Goal: Task Accomplishment & Management: Complete application form

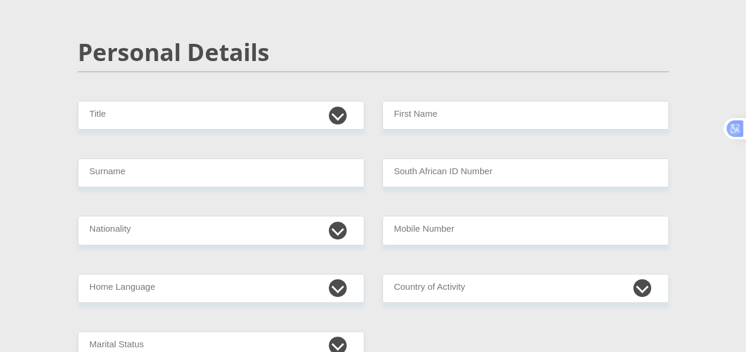
scroll to position [134, 0]
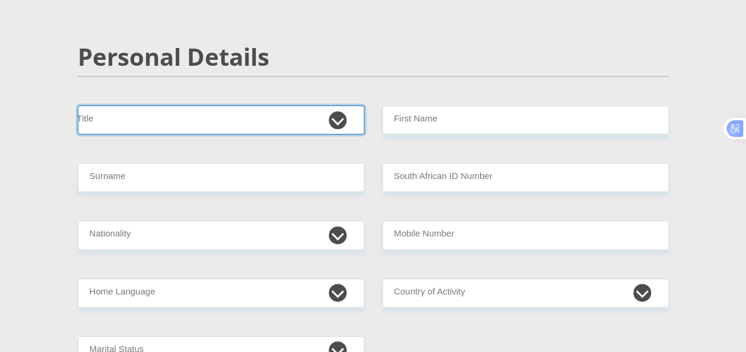
click at [193, 110] on select "Mr Ms Mrs Dr [PERSON_NAME]" at bounding box center [221, 120] width 286 height 29
select select "Other"
click at [78, 106] on select "Mr Ms Mrs Dr [PERSON_NAME]" at bounding box center [221, 120] width 286 height 29
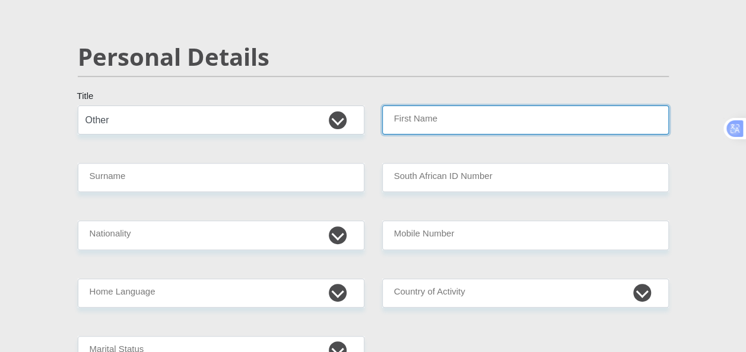
click at [419, 125] on input "First Name" at bounding box center [525, 120] width 286 height 29
type input "[PERSON_NAME]"
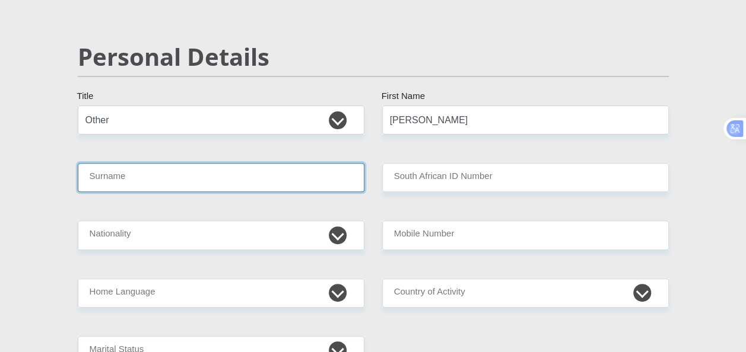
type input "Chiliya"
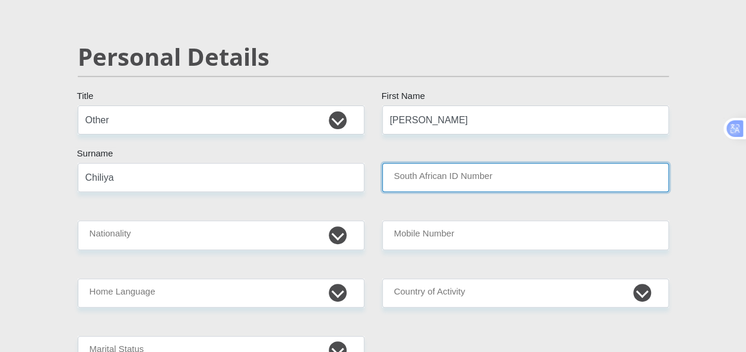
type input "[GEOGRAPHIC_DATA]"
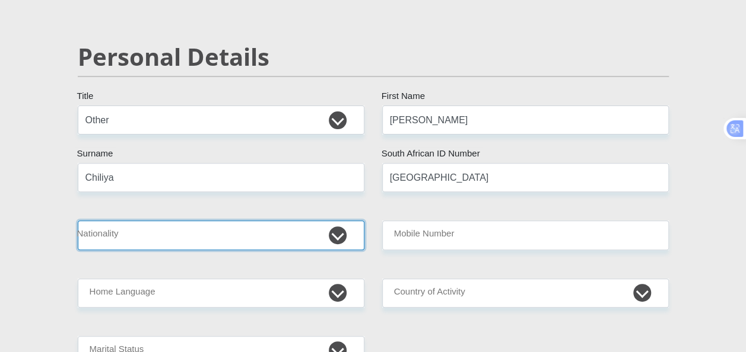
select select "ZAF"
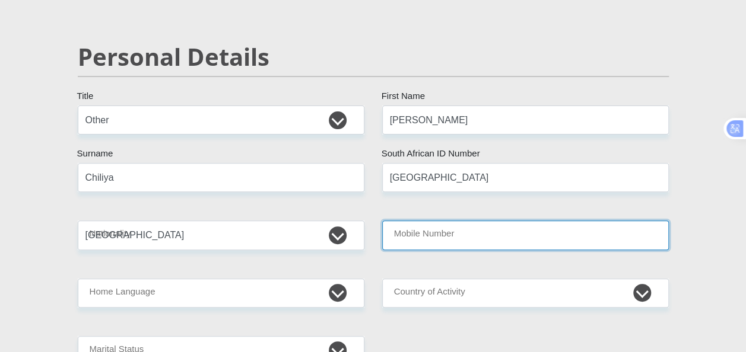
type input "0609854838"
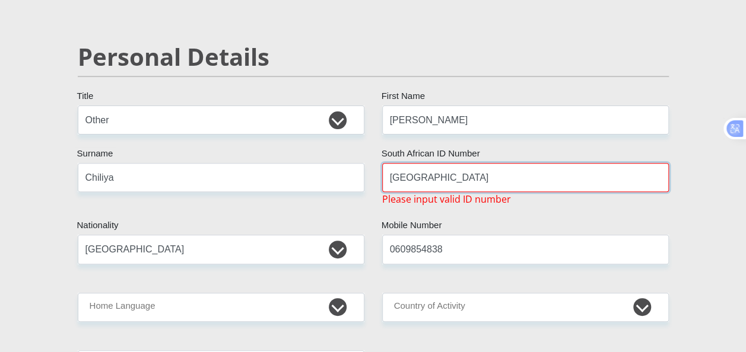
click at [483, 172] on input "[GEOGRAPHIC_DATA]" at bounding box center [525, 177] width 286 height 29
type input "U"
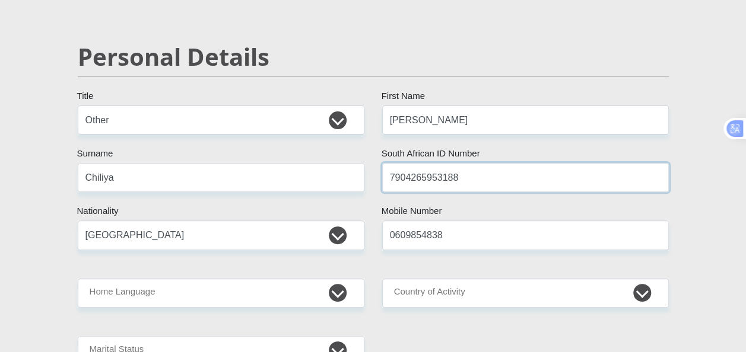
type input "7904265953188"
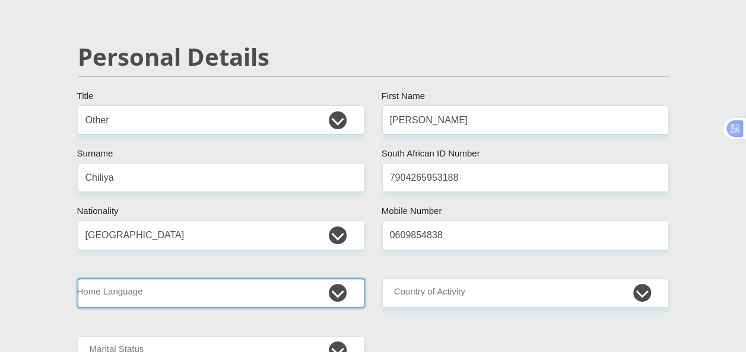
click at [332, 291] on select "Afrikaans English Sepedi South Ndebele Southern Sotho Swati Tsonga Tswana Venda…" at bounding box center [221, 293] width 286 height 29
select select "eng"
click at [78, 279] on select "Afrikaans English Sepedi South Ndebele Southern Sotho Swati Tsonga Tswana Venda…" at bounding box center [221, 293] width 286 height 29
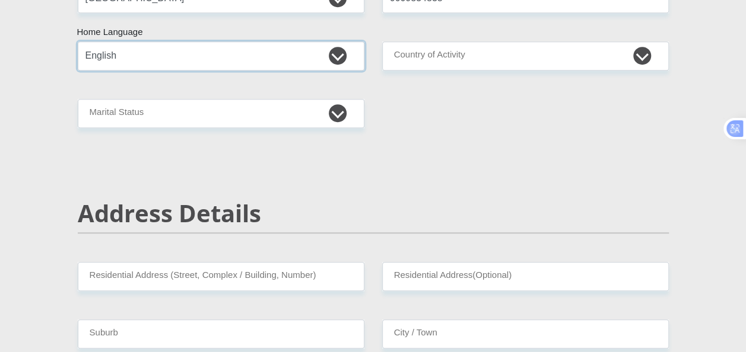
scroll to position [367, 0]
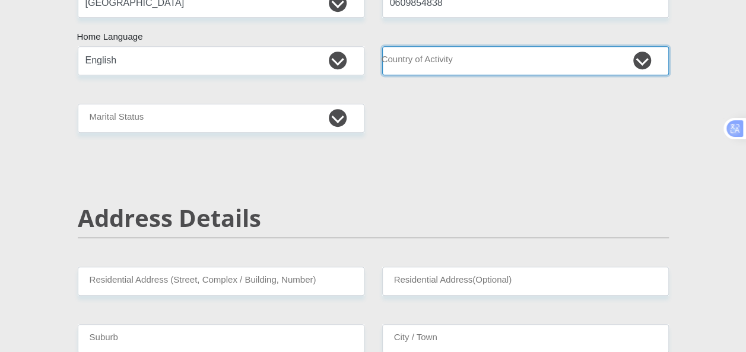
click at [473, 60] on select "[GEOGRAPHIC_DATA] [GEOGRAPHIC_DATA] [GEOGRAPHIC_DATA] [GEOGRAPHIC_DATA] [GEOGRA…" at bounding box center [525, 60] width 286 height 29
select select "ZAF"
click at [382, 46] on select "[GEOGRAPHIC_DATA] [GEOGRAPHIC_DATA] [GEOGRAPHIC_DATA] [GEOGRAPHIC_DATA] [GEOGRA…" at bounding box center [525, 60] width 286 height 29
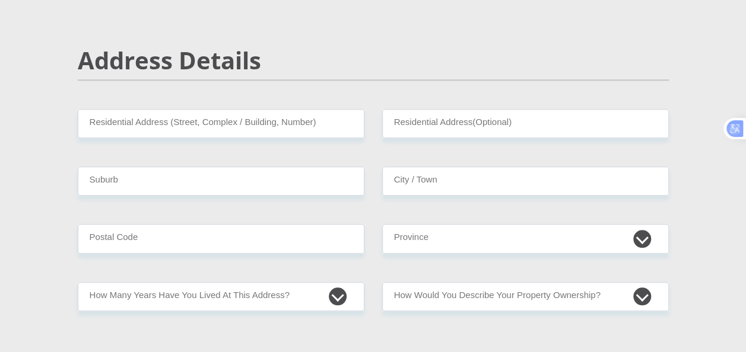
scroll to position [520, 0]
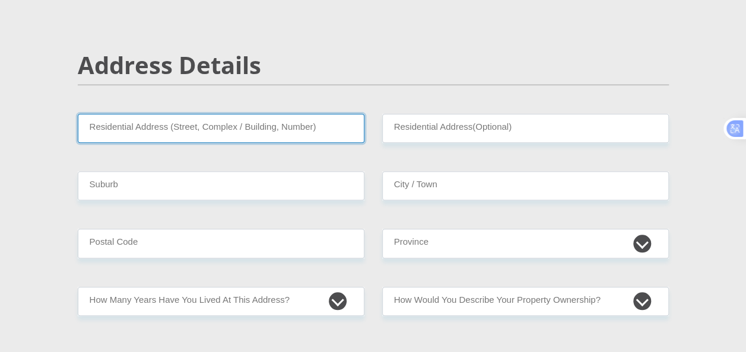
click at [281, 137] on input "Residential Address (Street, Complex / Building, Number)" at bounding box center [221, 128] width 286 height 29
type input "[STREET_ADDRESS][PERSON_NAME]"
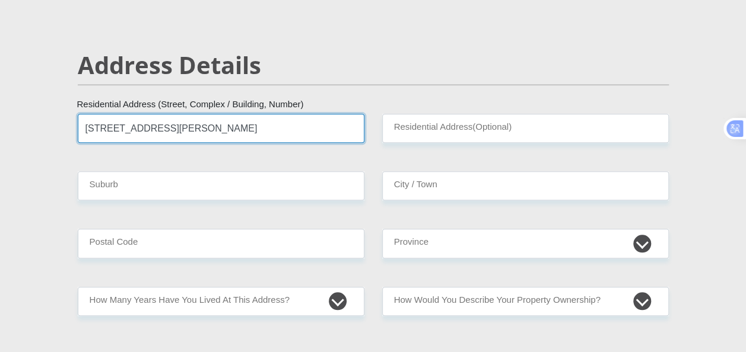
type input "Makhado"
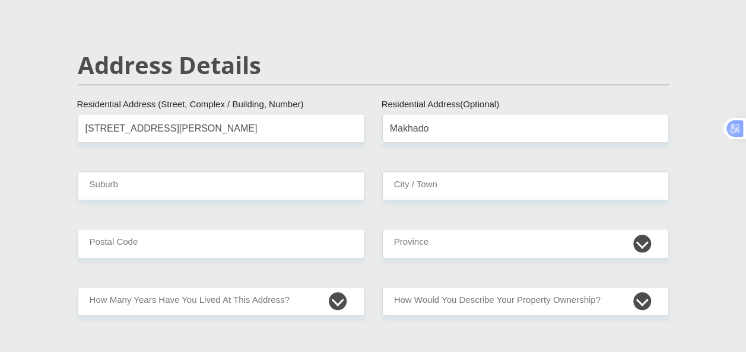
type input "Lous Trichardt"
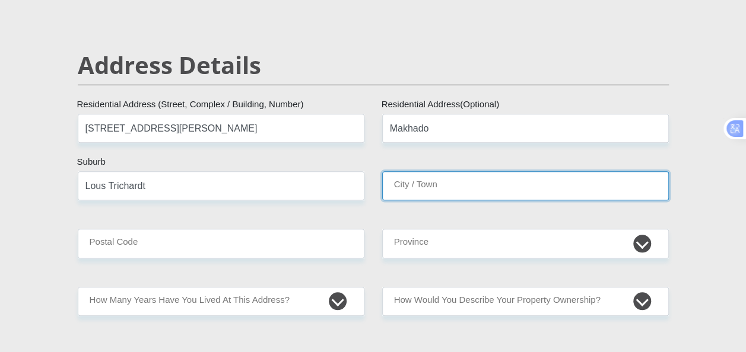
type input "Lous Trichardt"
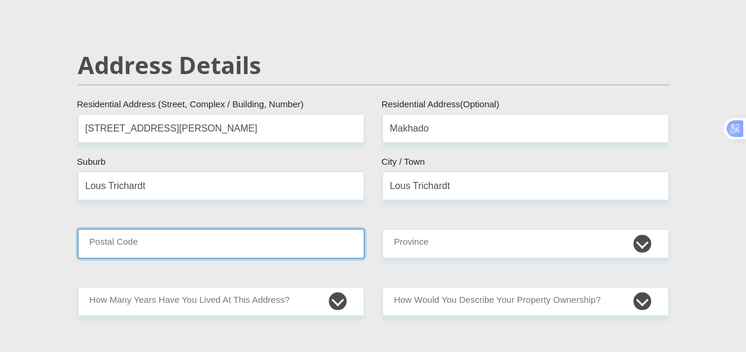
type input "0920"
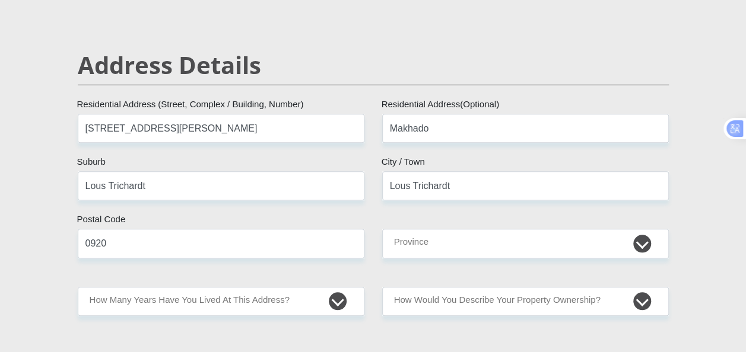
type input "[PERSON_NAME][EMAIL_ADDRESS][DOMAIN_NAME]"
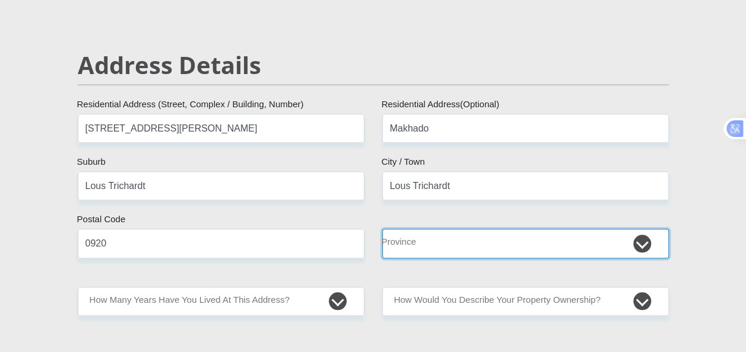
click at [463, 237] on select "Eastern Cape Free State [GEOGRAPHIC_DATA] [GEOGRAPHIC_DATA][DATE] [GEOGRAPHIC_D…" at bounding box center [525, 243] width 286 height 29
select select "Limpopo"
click at [382, 229] on select "Eastern Cape Free State [GEOGRAPHIC_DATA] [GEOGRAPHIC_DATA][DATE] [GEOGRAPHIC_D…" at bounding box center [525, 243] width 286 height 29
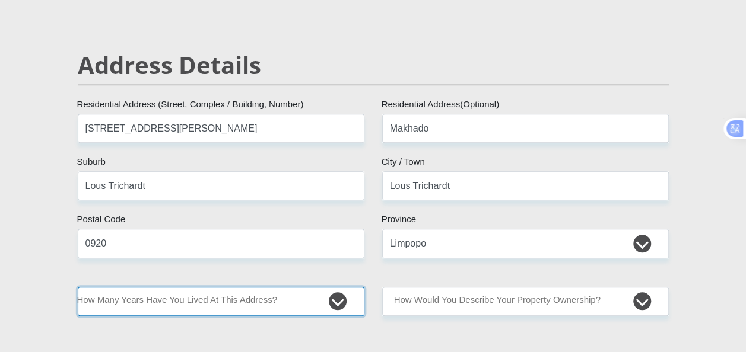
click at [339, 299] on select "less than 1 year 1-3 years 3-5 years 5+ years" at bounding box center [221, 301] width 286 height 29
select select "2"
click at [78, 287] on select "less than 1 year 1-3 years 3-5 years 5+ years" at bounding box center [221, 301] width 286 height 29
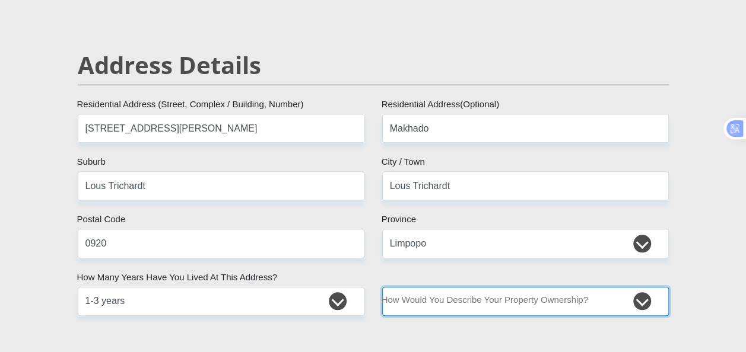
click at [566, 298] on select "Owned Rented Family Owned Company Dwelling" at bounding box center [525, 301] width 286 height 29
select select "parents"
click at [382, 287] on select "Owned Rented Family Owned Company Dwelling" at bounding box center [525, 301] width 286 height 29
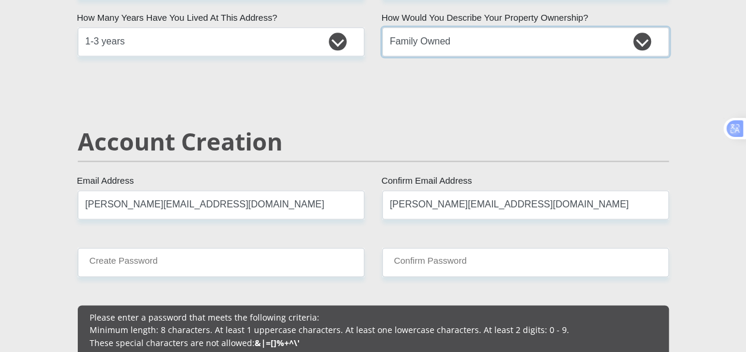
scroll to position [775, 0]
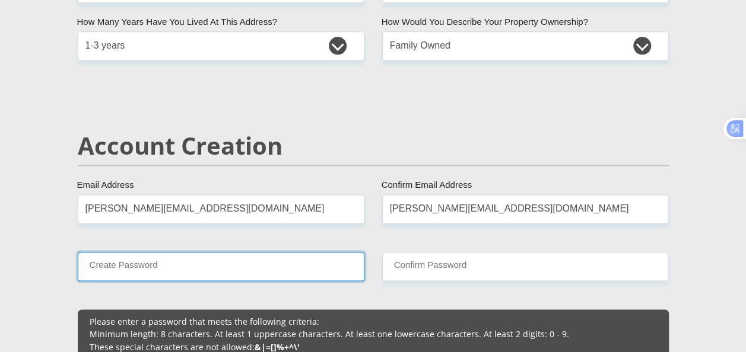
click at [259, 272] on input "Create Password" at bounding box center [221, 266] width 286 height 29
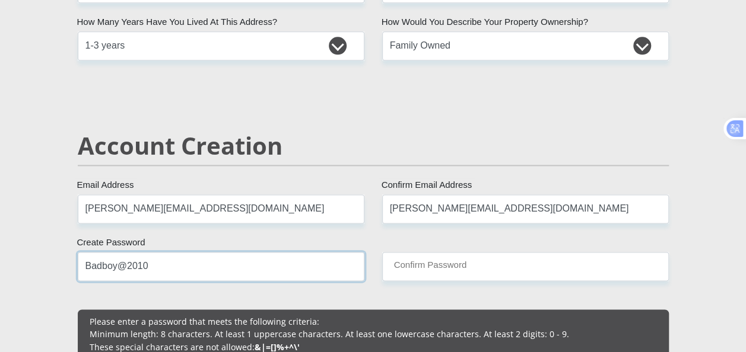
type input "Badboy@2010"
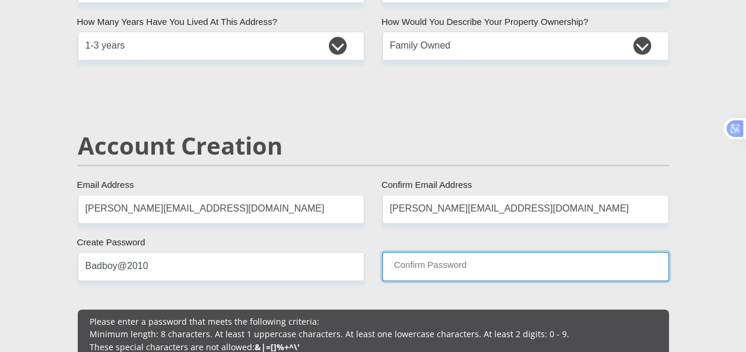
click at [447, 266] on input "Confirm Password" at bounding box center [525, 266] width 286 height 29
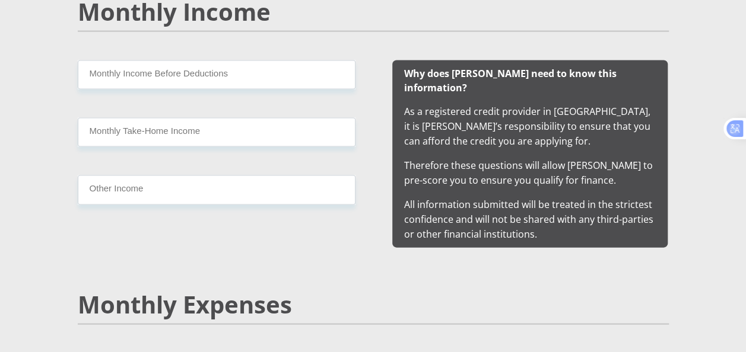
scroll to position [1184, 0]
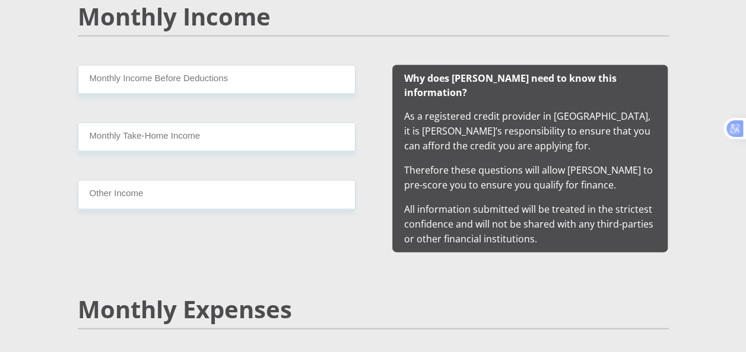
type input "Badboy@2010"
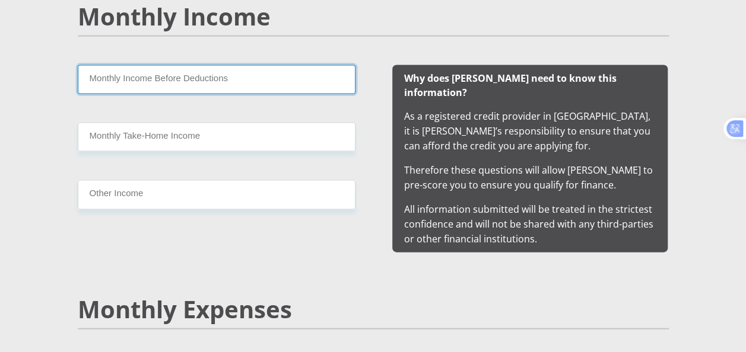
click at [210, 78] on input "Monthly Income Before Deductions" at bounding box center [217, 79] width 278 height 29
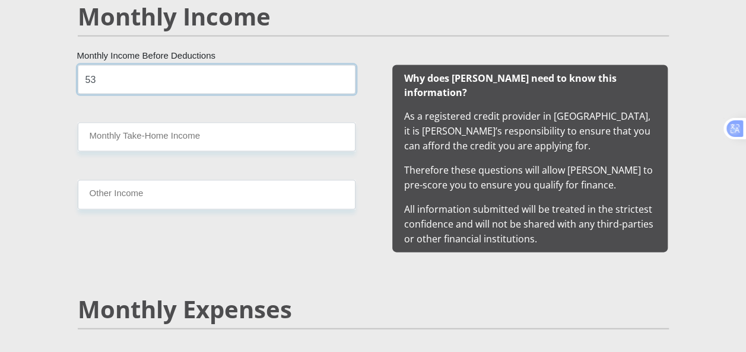
type input "5"
type input "110000"
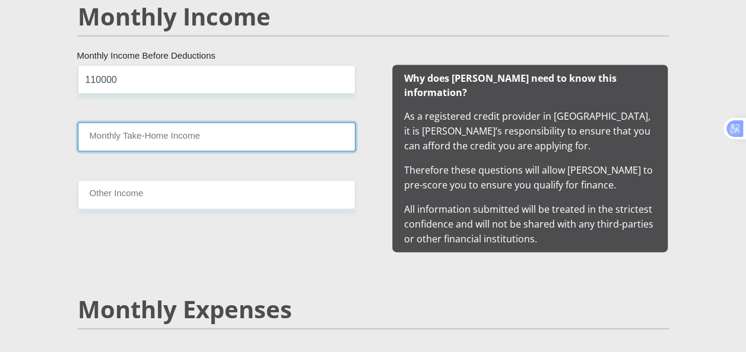
click at [158, 139] on input "Monthly Take-Home Income" at bounding box center [217, 137] width 278 height 29
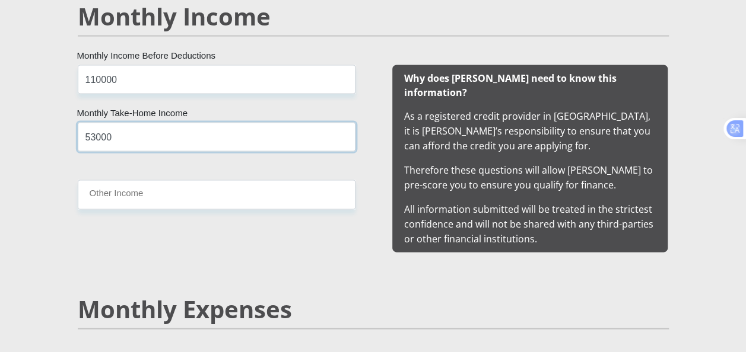
type input "53000"
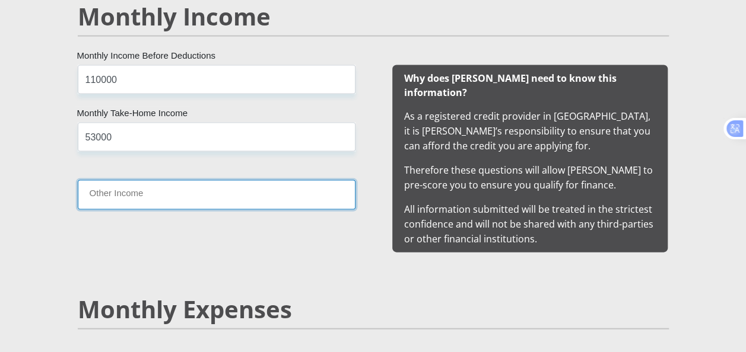
click at [160, 199] on input "Other Income" at bounding box center [217, 194] width 278 height 29
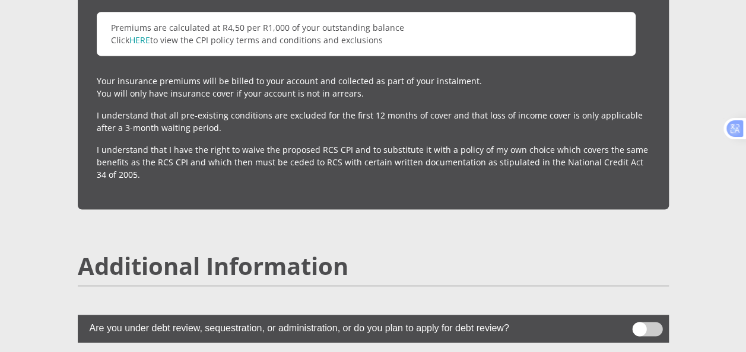
scroll to position [3064, 0]
